Goal: Book appointment/travel/reservation

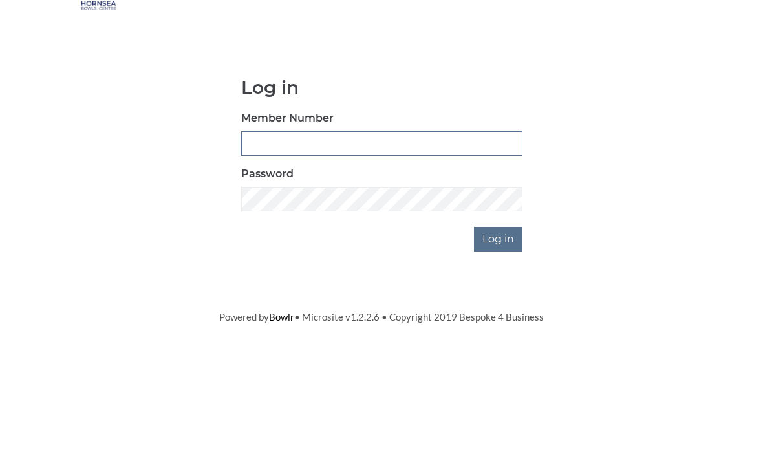
type input "0045"
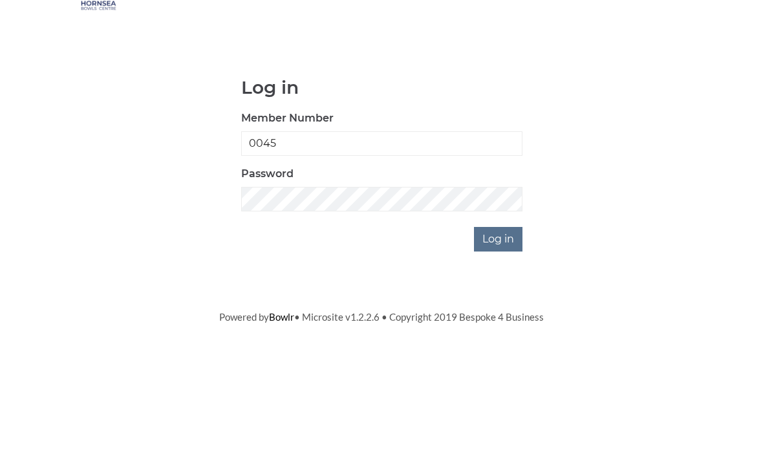
click at [499, 296] on input "Log in" at bounding box center [498, 308] width 48 height 25
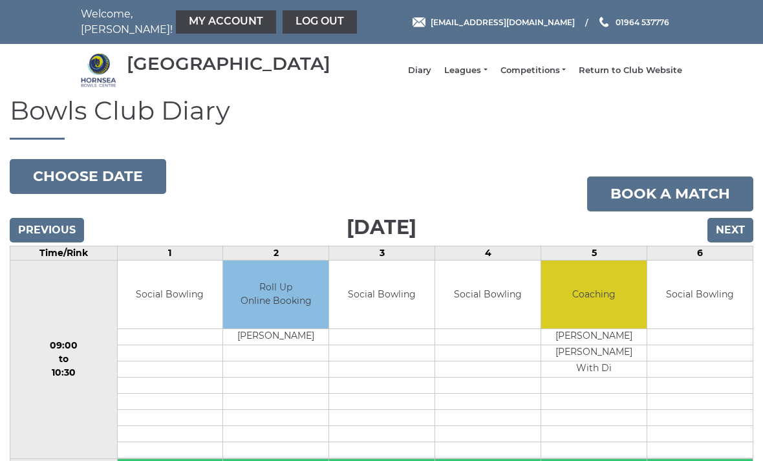
click at [101, 190] on button "Choose date" at bounding box center [88, 176] width 156 height 35
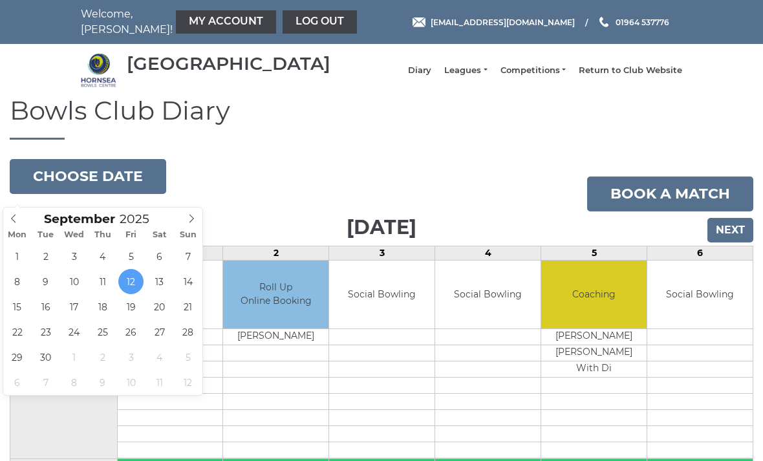
type input "2025-09-17"
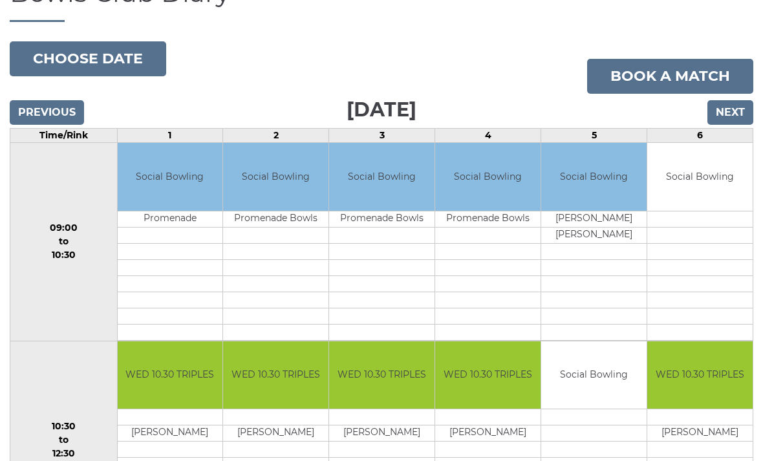
scroll to position [85, 0]
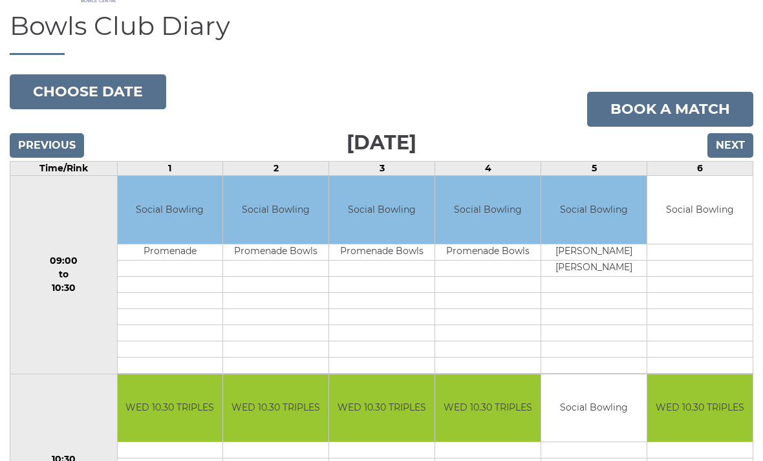
click at [46, 158] on input "Previous" at bounding box center [47, 145] width 74 height 25
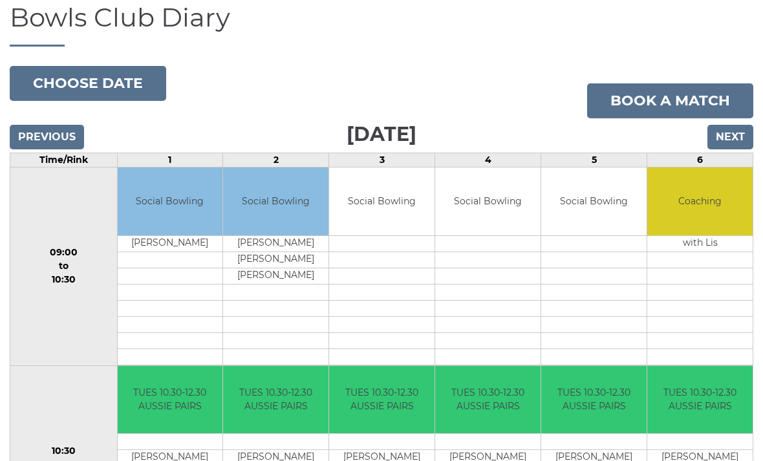
scroll to position [77, 0]
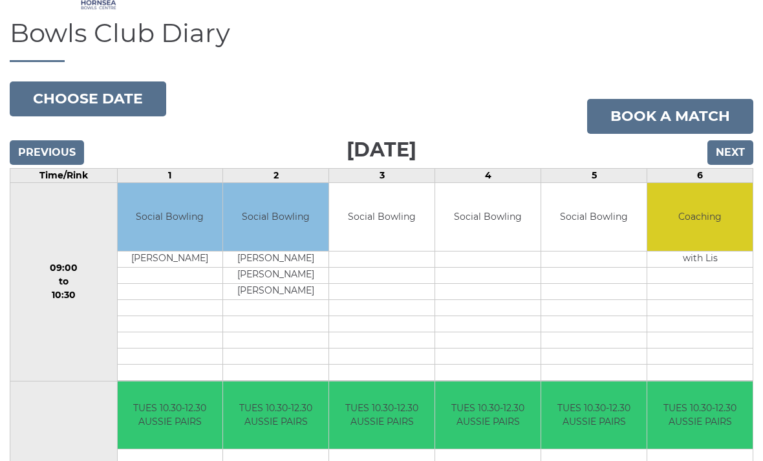
click at [731, 164] on input "Next" at bounding box center [730, 153] width 46 height 25
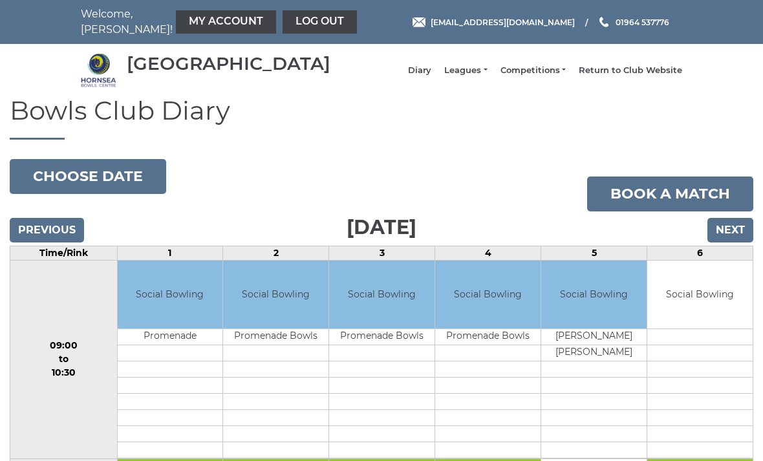
click at [732, 242] on input "Next" at bounding box center [730, 230] width 46 height 25
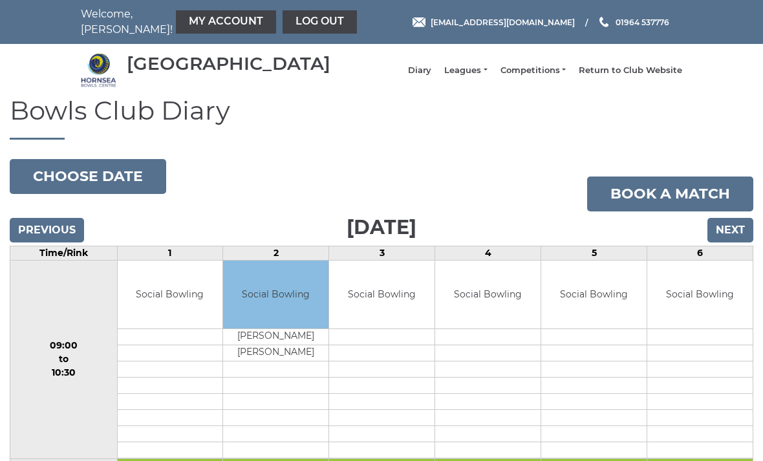
click at [732, 241] on input "Next" at bounding box center [730, 230] width 46 height 25
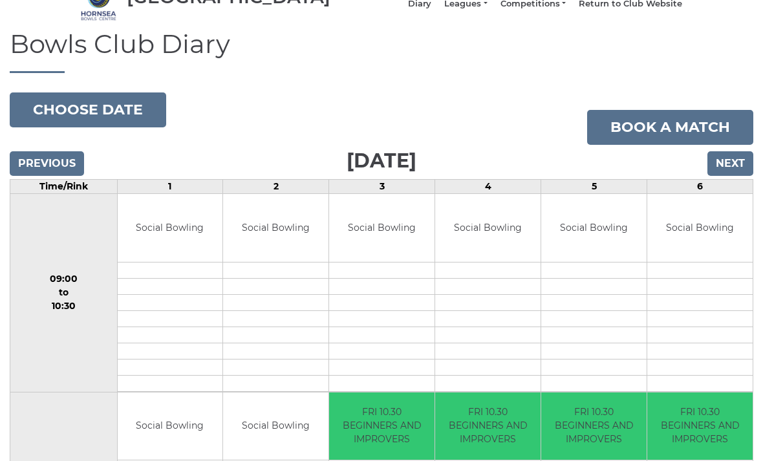
scroll to position [62, 0]
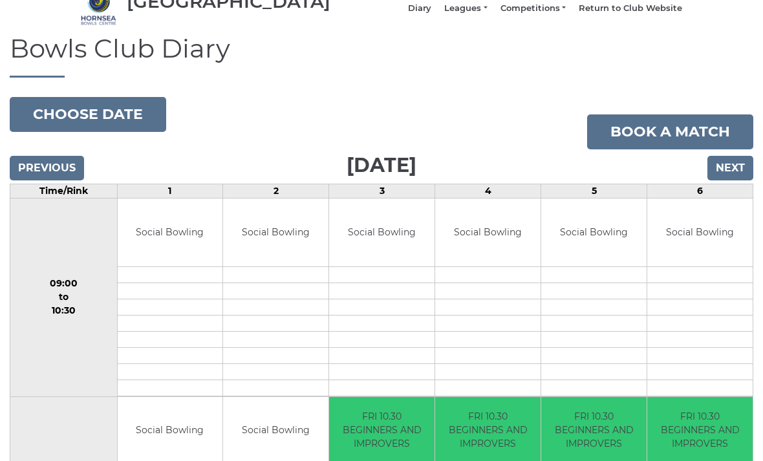
click at [727, 177] on input "Next" at bounding box center [730, 168] width 46 height 25
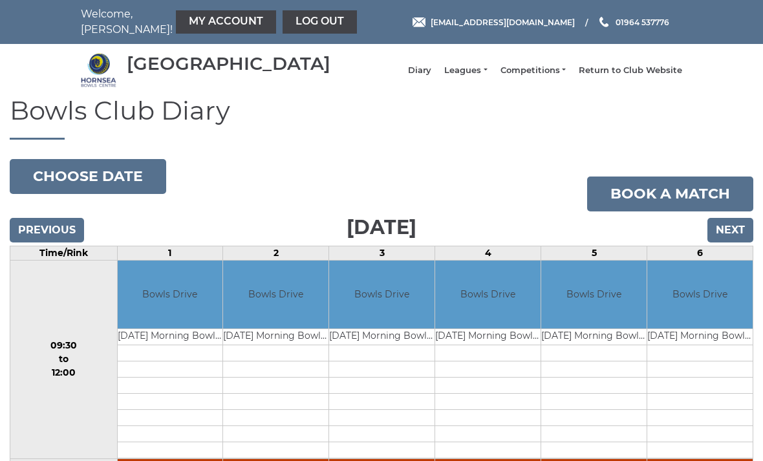
click at [730, 232] on input "Next" at bounding box center [730, 230] width 46 height 25
